Goal: Entertainment & Leisure: Consume media (video, audio)

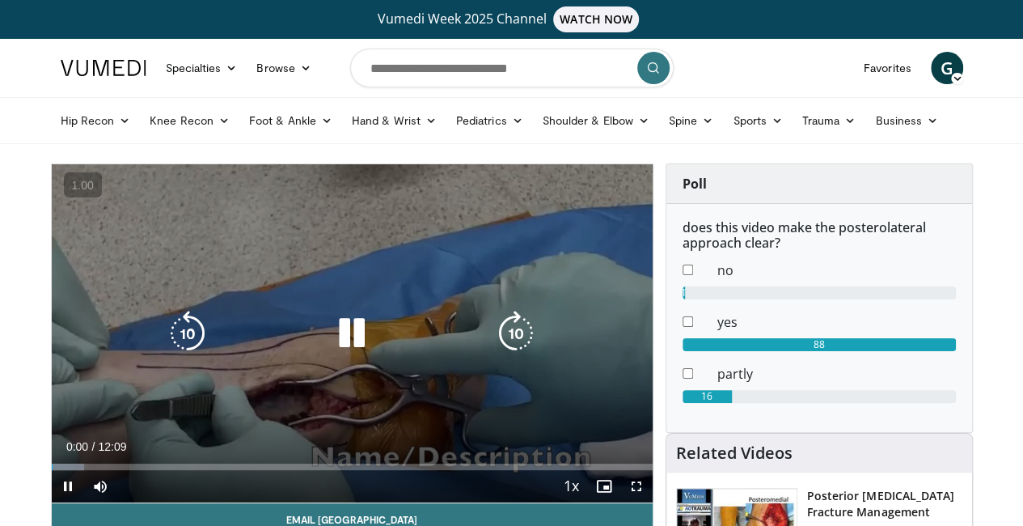
click at [329, 345] on icon "Video Player" at bounding box center [351, 333] width 45 height 45
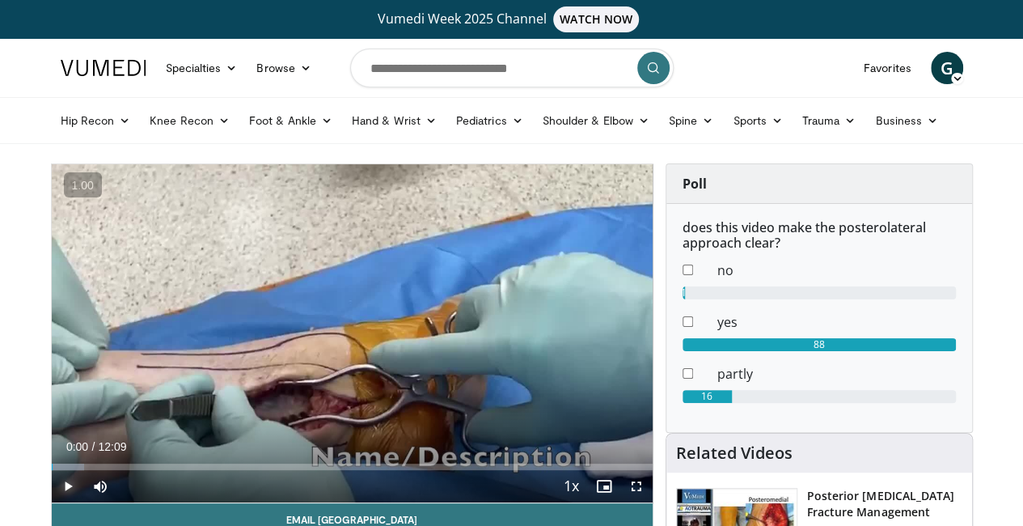
click at [52, 502] on span "Video Player" at bounding box center [68, 486] width 32 height 32
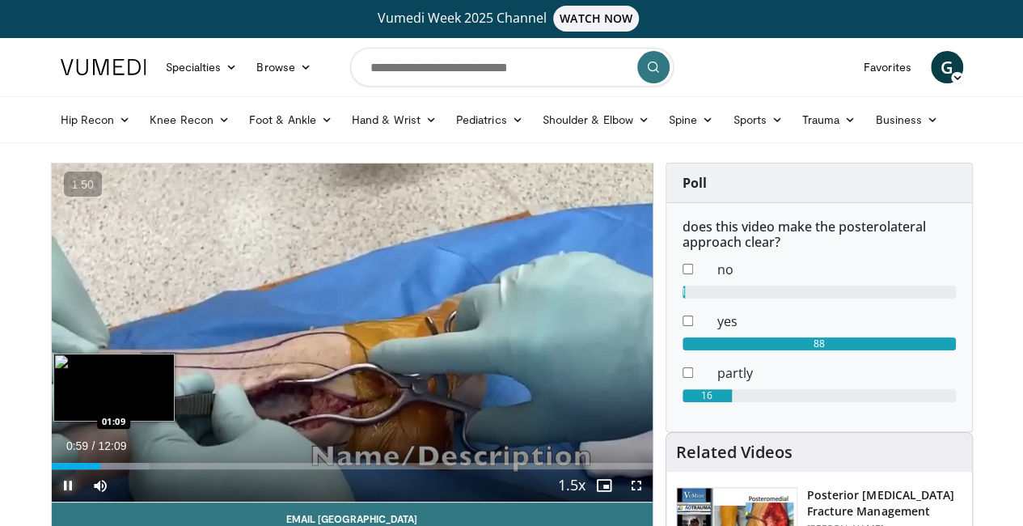
click at [73, 469] on div "Loaded : 16.31% 00:59 01:09" at bounding box center [352, 466] width 601 height 6
click at [89, 469] on div "Loaded : 17.82% 01:10 01:22" at bounding box center [352, 466] width 601 height 6
click at [100, 469] on div "Loaded : 20.56% 01:29 01:36" at bounding box center [352, 466] width 601 height 6
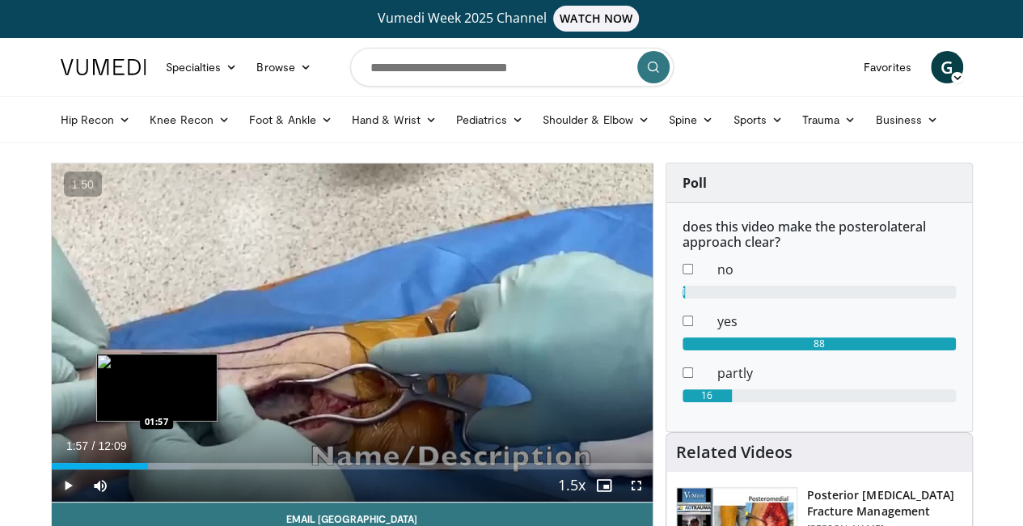
click at [116, 469] on div "Loaded : 23.11% 01:57 01:57" at bounding box center [352, 461] width 601 height 15
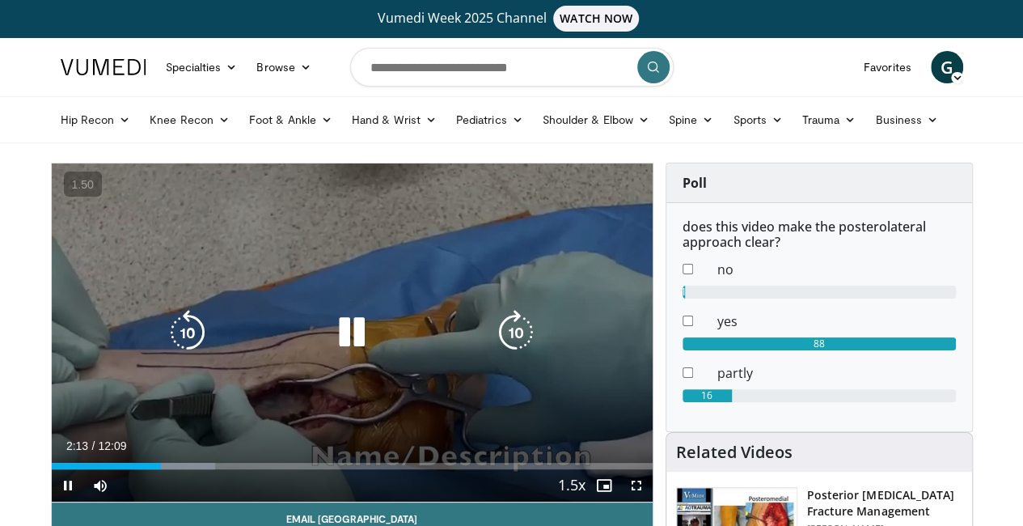
click at [335, 353] on icon "Video Player" at bounding box center [351, 332] width 45 height 45
